Goal: Task Accomplishment & Management: Manage account settings

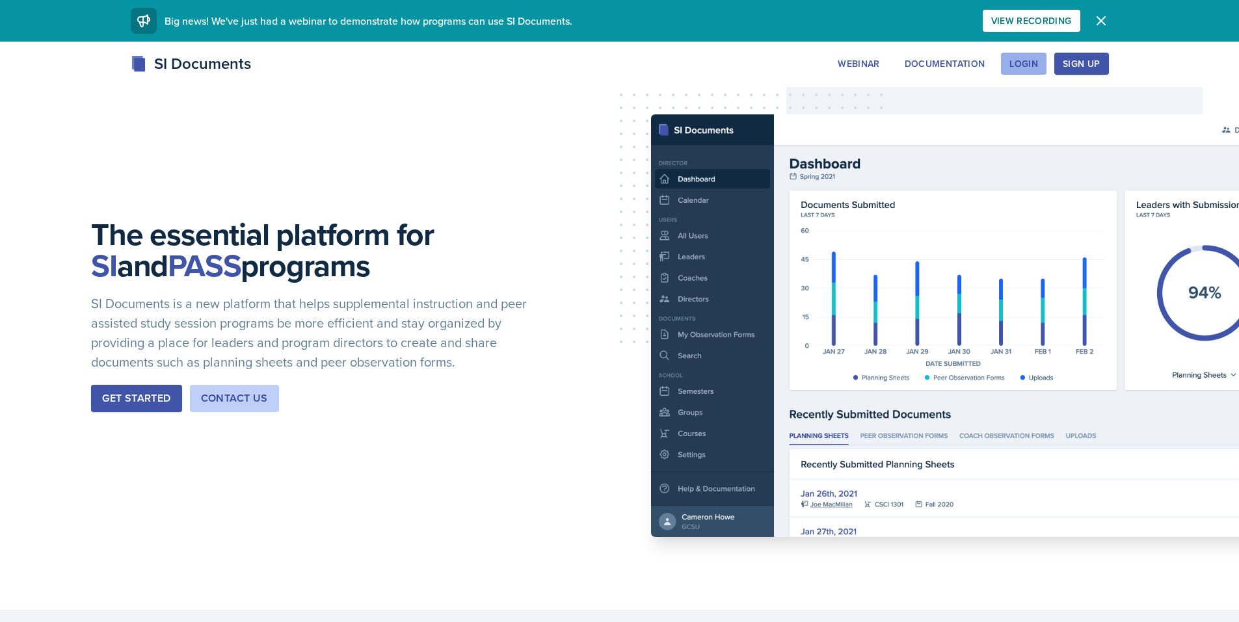
click at [1026, 60] on div "Login" at bounding box center [1023, 64] width 29 height 10
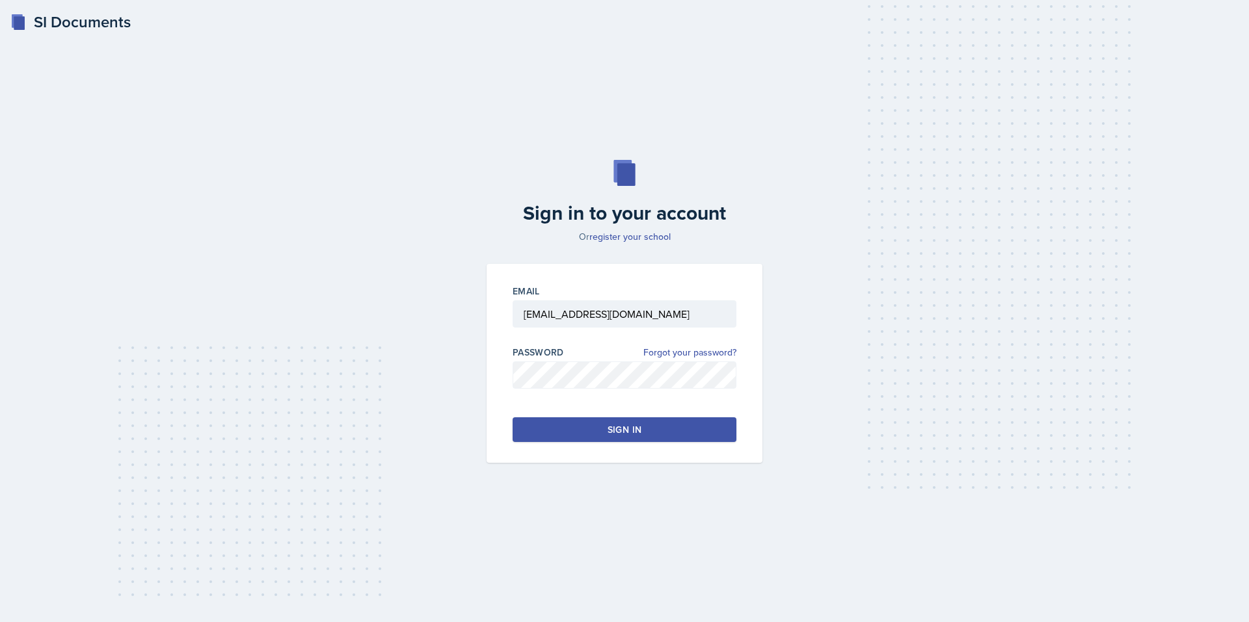
click at [608, 423] on div "Sign in" at bounding box center [624, 429] width 34 height 13
click at [711, 315] on input "[EMAIL_ADDRESS][DOMAIN_NAME]" at bounding box center [625, 313] width 224 height 27
type input "[EMAIL_ADDRESS][DOMAIN_NAME]"
click at [531, 433] on button "Sign in" at bounding box center [625, 430] width 224 height 25
click at [707, 431] on button "Sign in" at bounding box center [625, 430] width 224 height 25
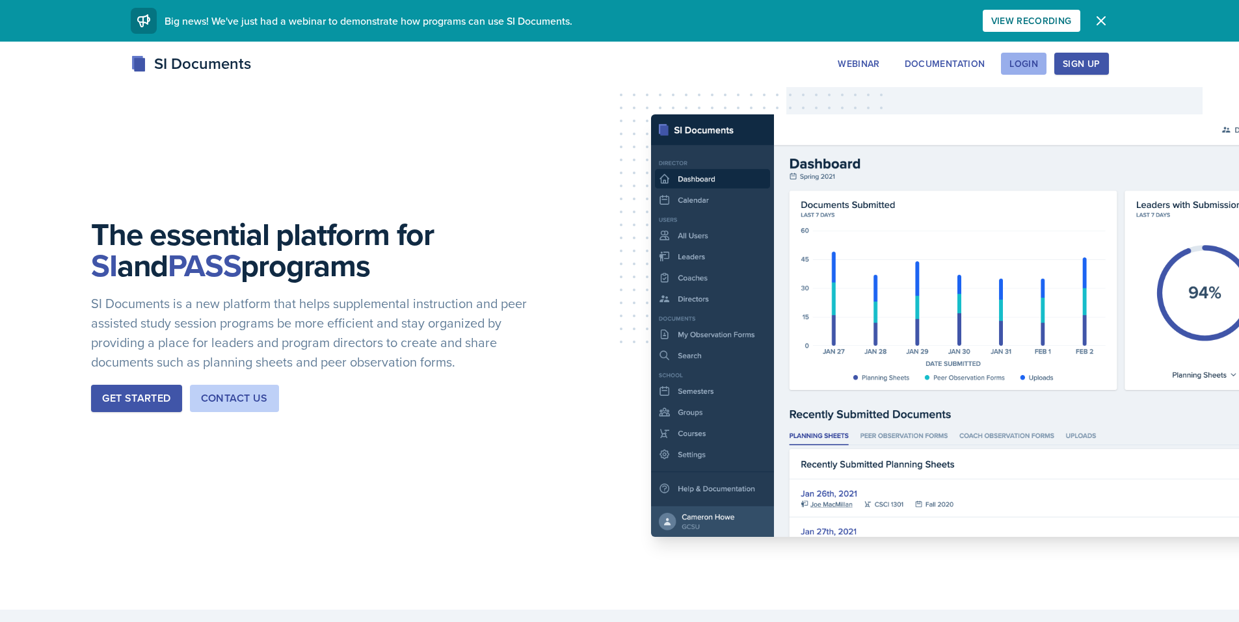
click at [1028, 62] on div "Login" at bounding box center [1023, 64] width 29 height 10
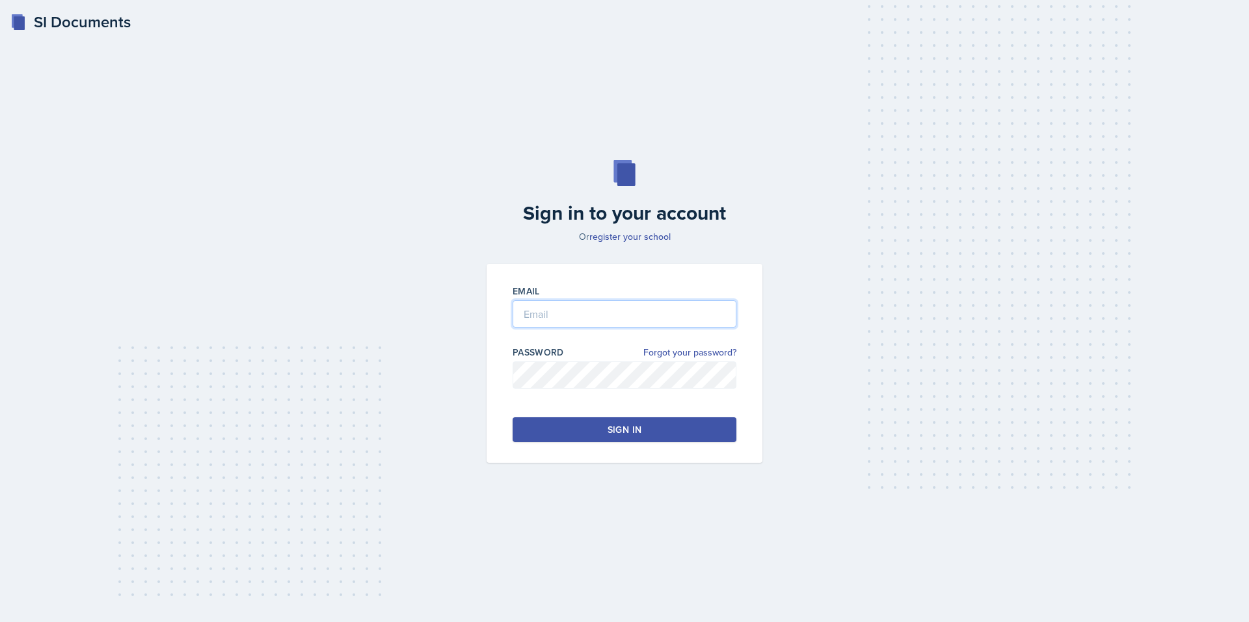
type input "[EMAIL_ADDRESS][DOMAIN_NAME]"
click at [661, 434] on button "Sign in" at bounding box center [625, 430] width 224 height 25
